Goal: Information Seeking & Learning: Learn about a topic

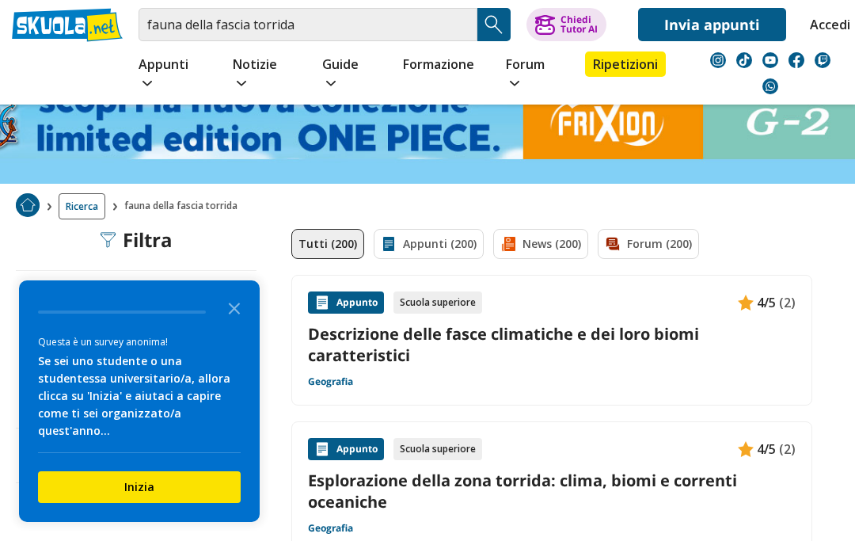
click at [673, 334] on link "Descrizione delle fasce climatiche e dei loro biomi caratteristici" at bounding box center [552, 344] width 488 height 43
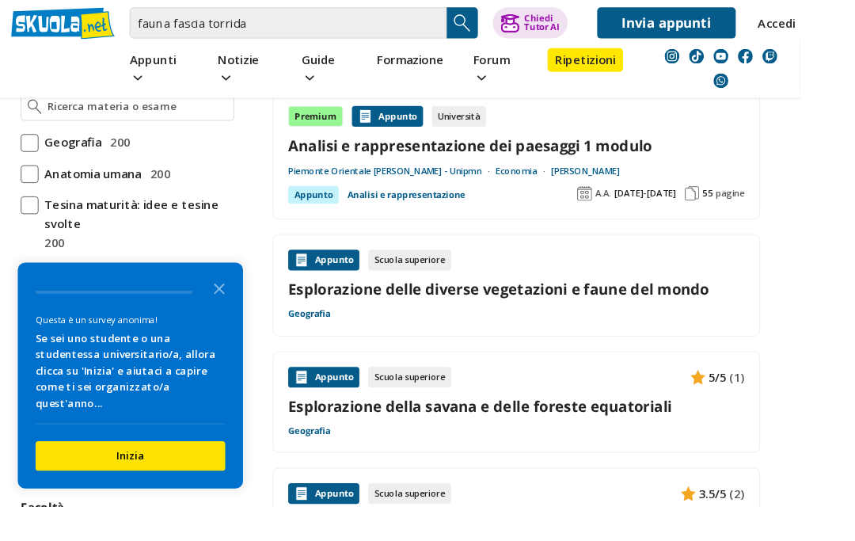
scroll to position [480, 0]
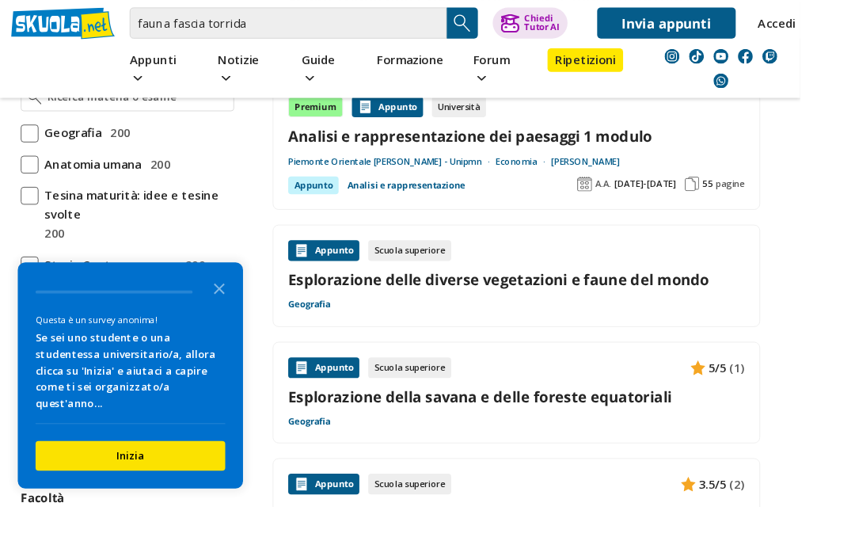
click at [579, 300] on div "Appunto Scuola superiore Esplorazione delle diverse vegetazioni e faune del mon…" at bounding box center [552, 294] width 488 height 76
